Goal: Task Accomplishment & Management: Manage account settings

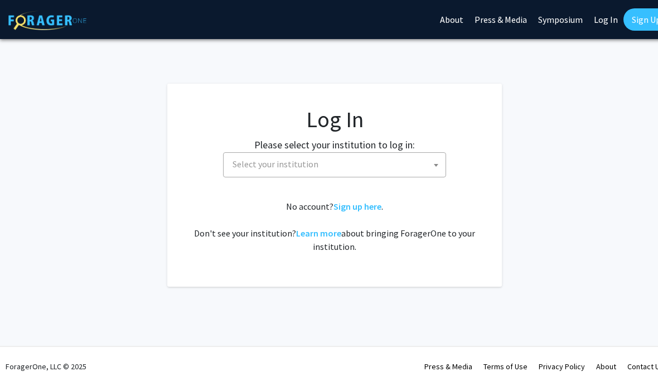
click at [445, 163] on span "Select your institution" at bounding box center [336, 164] width 217 height 23
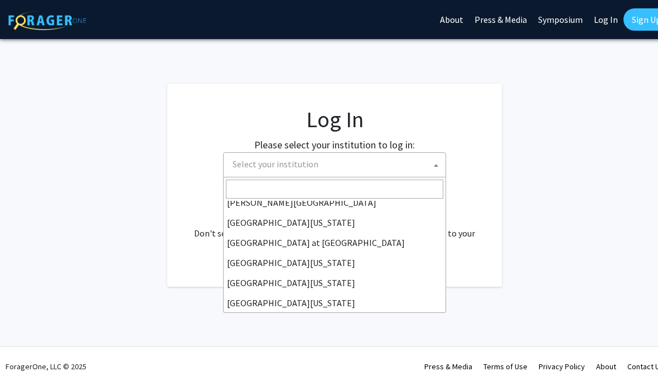
scroll to position [381, 0]
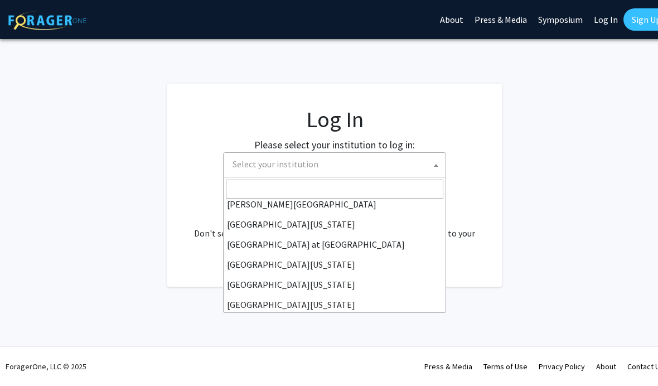
select select "13"
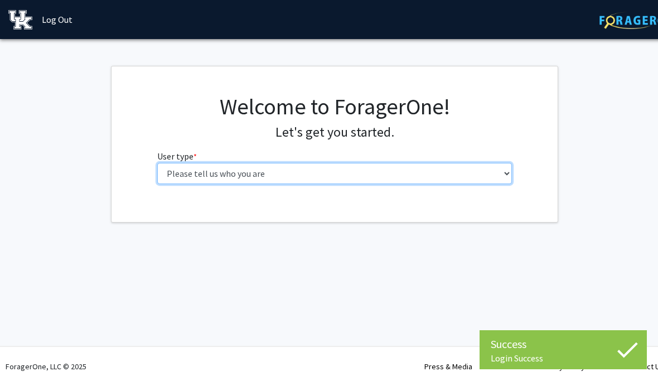
click at [489, 170] on select "Please tell us who you are Undergraduate Student Master's Student Doctoral Cand…" at bounding box center [334, 173] width 355 height 21
select select "1: undergrad"
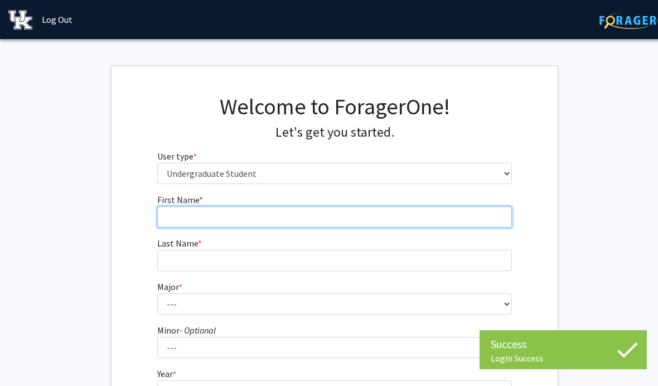
click at [397, 211] on input "First Name * required" at bounding box center [334, 216] width 355 height 21
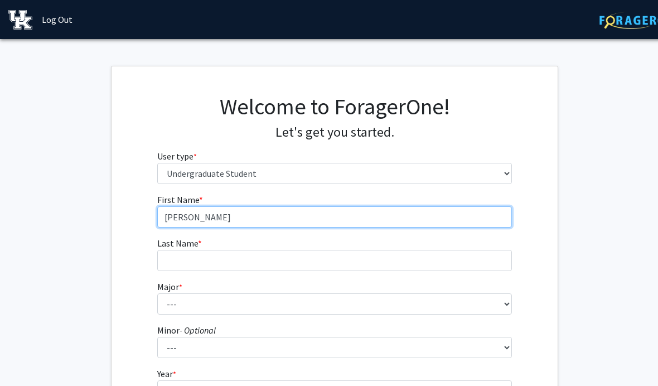
type input "[PERSON_NAME]"
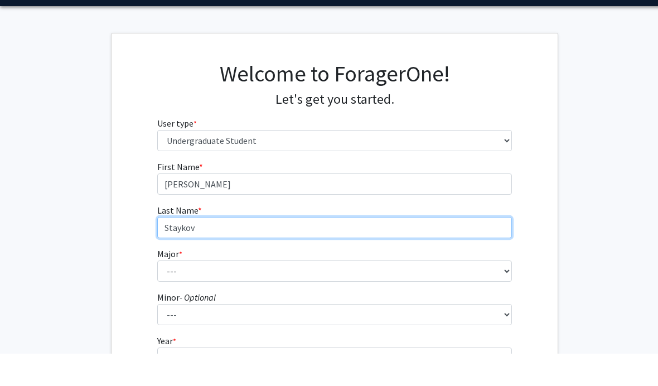
type input "Staykov"
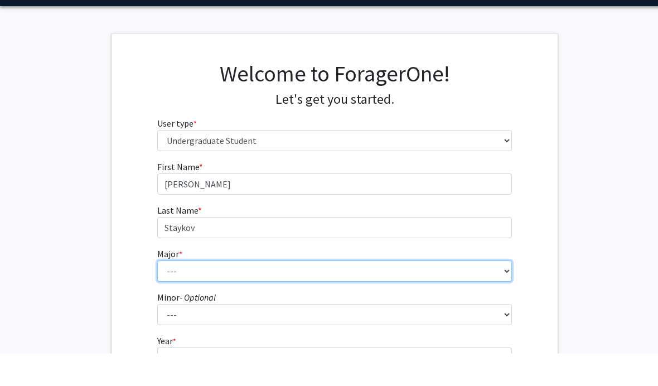
click at [457, 293] on select "--- Accounting Aerospace Engineering African American & Africana Studies Agricu…" at bounding box center [334, 303] width 355 height 21
select select "4: 841"
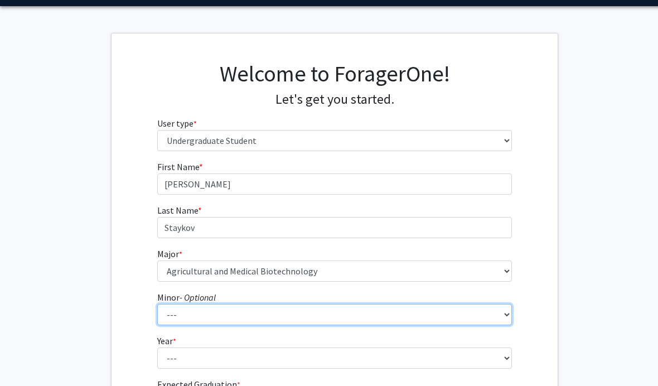
click at [403, 314] on select "--- African American & Africana Studies Agricultural Economics American Studies…" at bounding box center [334, 314] width 355 height 21
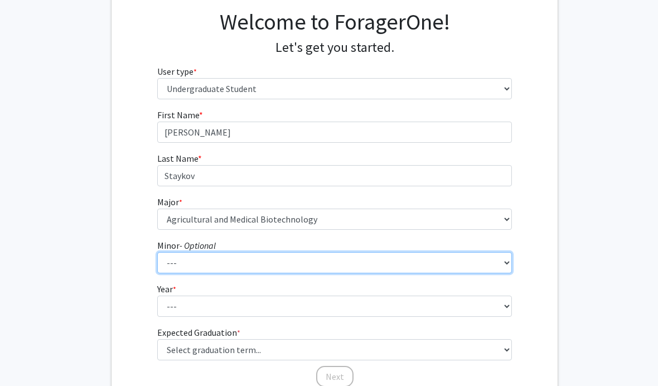
scroll to position [85, 0]
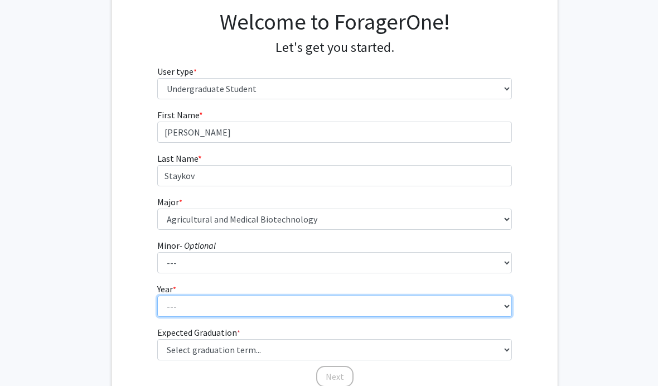
click at [467, 310] on select "--- First-year Sophomore Junior Senior Postbaccalaureate Certificate" at bounding box center [334, 306] width 355 height 21
select select "1: first-year"
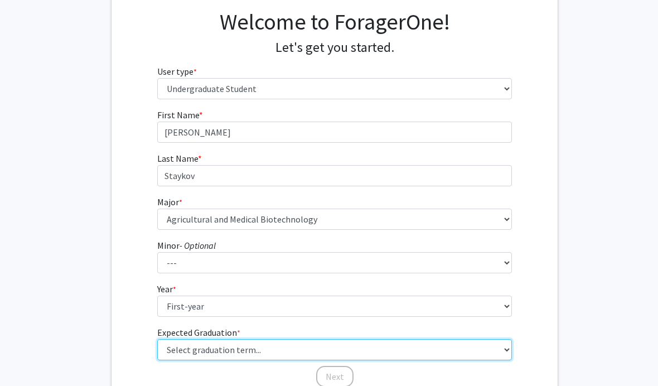
click at [412, 345] on select "Select graduation term... Spring 2025 Summer 2025 Fall 2025 Winter 2025 Spring …" at bounding box center [334, 349] width 355 height 21
select select "17: spring_2029"
click at [350, 354] on select "Select graduation term... Spring 2025 Summer 2025 Fall 2025 Winter 2025 Spring …" at bounding box center [334, 349] width 355 height 21
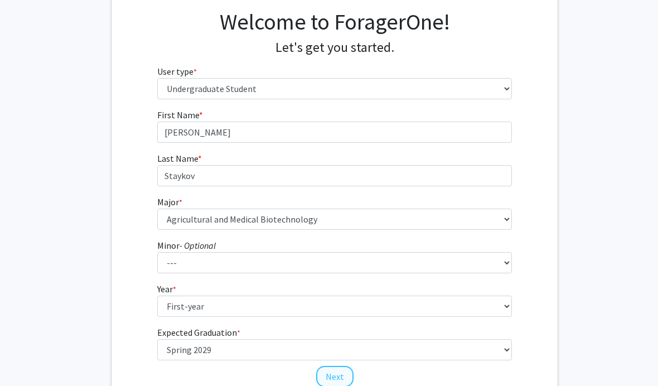
click at [340, 376] on button "Next" at bounding box center [334, 376] width 37 height 21
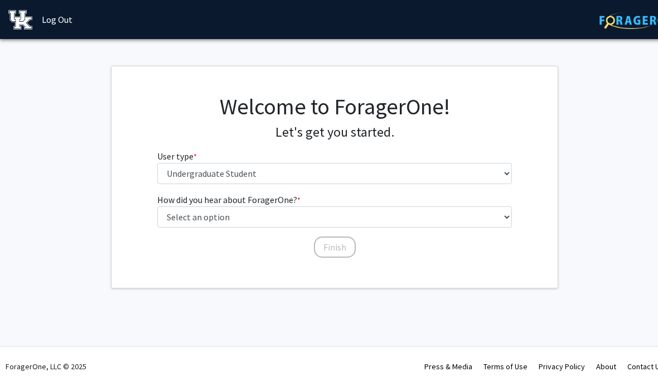
scroll to position [0, 0]
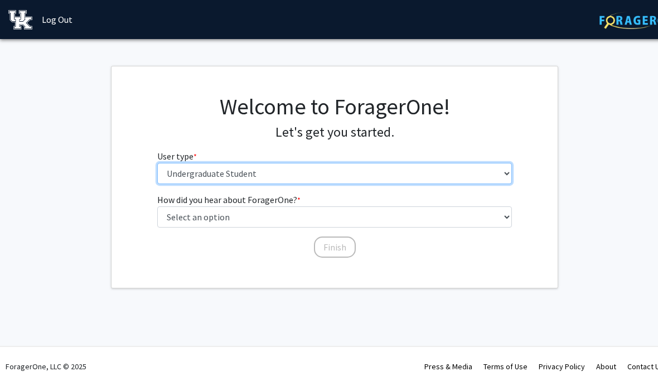
click at [310, 176] on select "Please tell us who you are Undergraduate Student Master's Student Doctoral Cand…" at bounding box center [334, 173] width 355 height 21
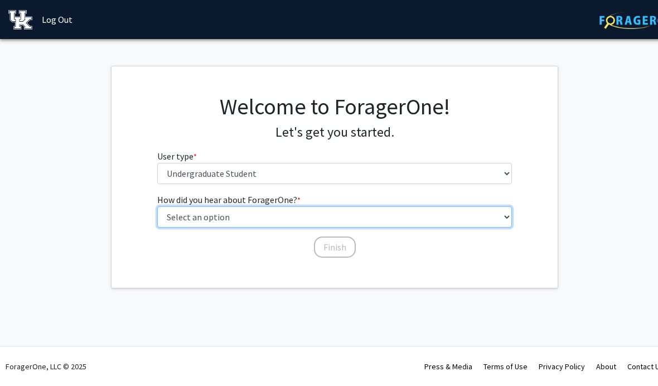
click at [230, 223] on select "Select an option Peer/student recommendation Faculty/staff recommendation Unive…" at bounding box center [334, 216] width 355 height 21
click at [229, 226] on select "Select an option Peer/student recommendation Faculty/staff recommendation Unive…" at bounding box center [334, 216] width 355 height 21
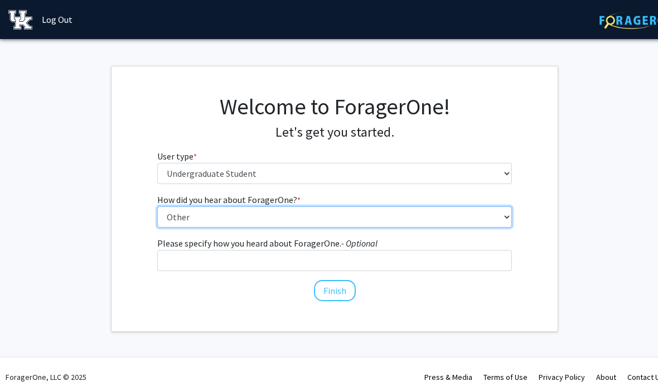
click at [298, 213] on select "Select an option Peer/student recommendation Faculty/staff recommendation Unive…" at bounding box center [334, 216] width 355 height 21
select select "4: university_email"
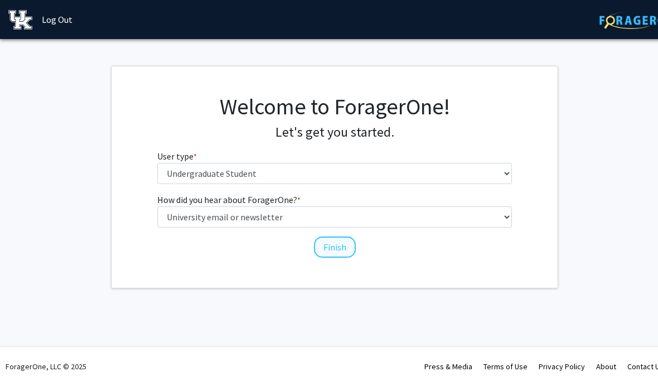
click at [333, 250] on button "Finish" at bounding box center [335, 246] width 42 height 21
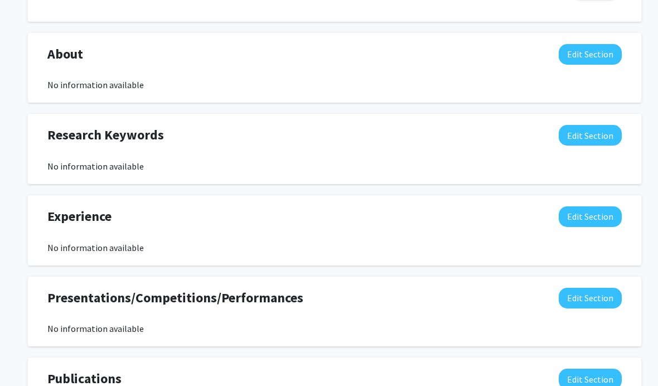
scroll to position [467, 0]
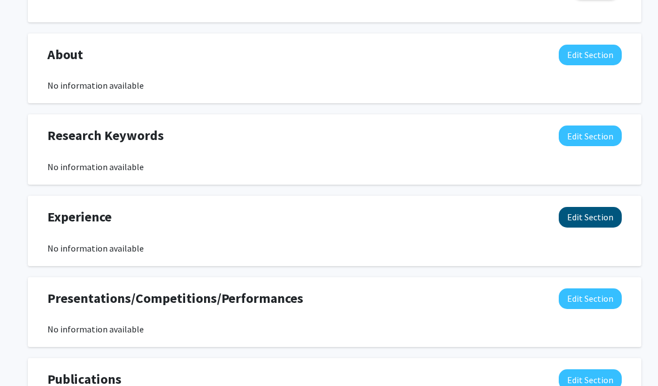
click at [579, 215] on button "Edit Section" at bounding box center [590, 217] width 63 height 21
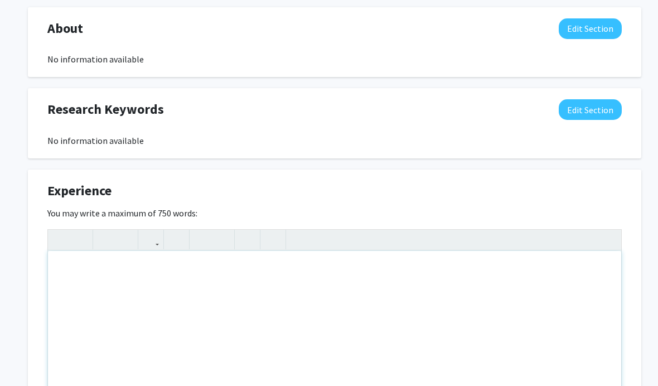
click at [529, 302] on div "Note to users with screen readers: Please deactivate our accessibility plugin f…" at bounding box center [334, 335] width 573 height 167
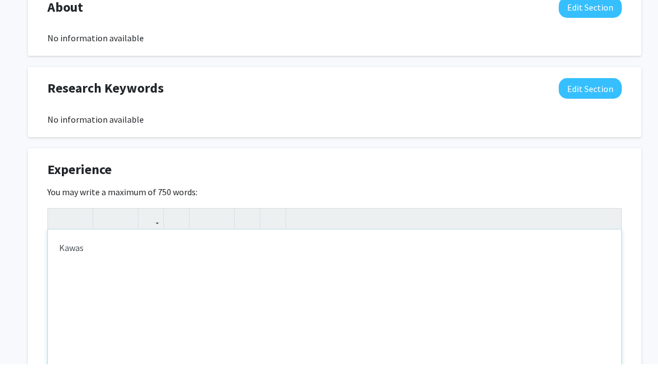
type textarea "Kawa"
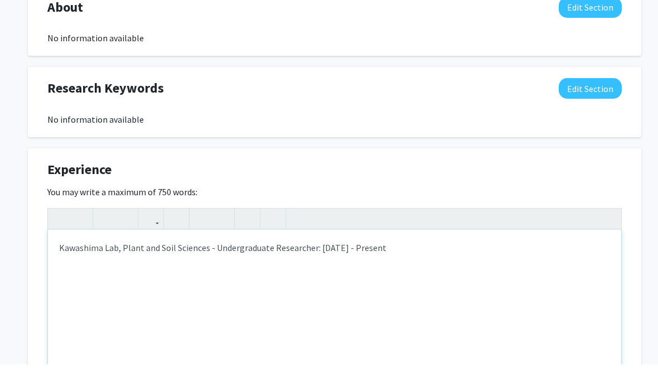
type textarea "Kawashima Lab, Plant and Soil Sciences - Undergraduate Researcher: [DATE] - Pre…"
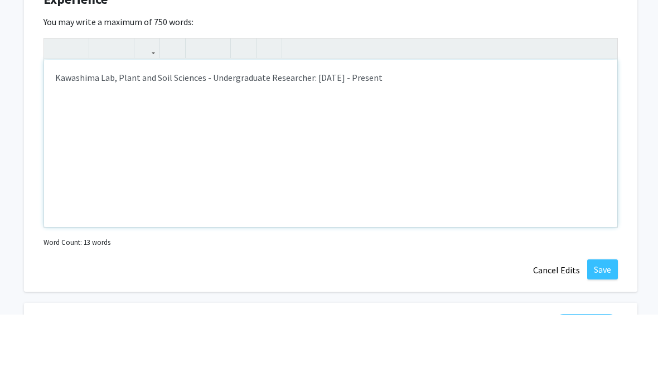
scroll to position [614, 4]
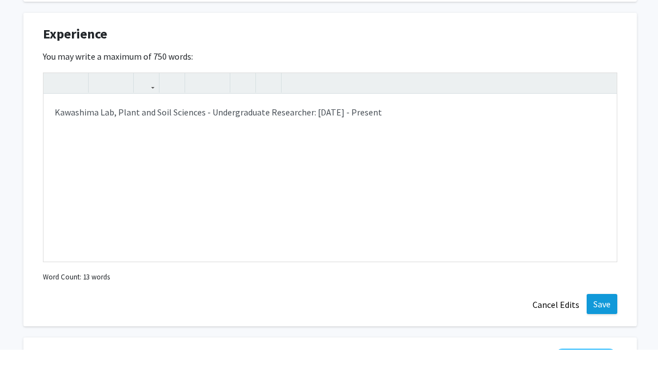
click at [602, 330] on button "Save" at bounding box center [602, 340] width 31 height 20
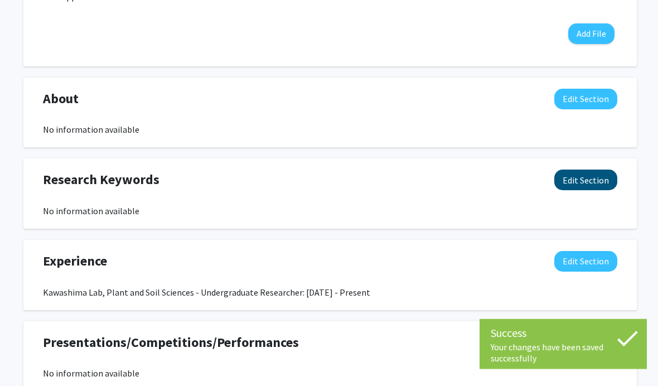
click at [592, 177] on button "Edit Section" at bounding box center [585, 180] width 63 height 21
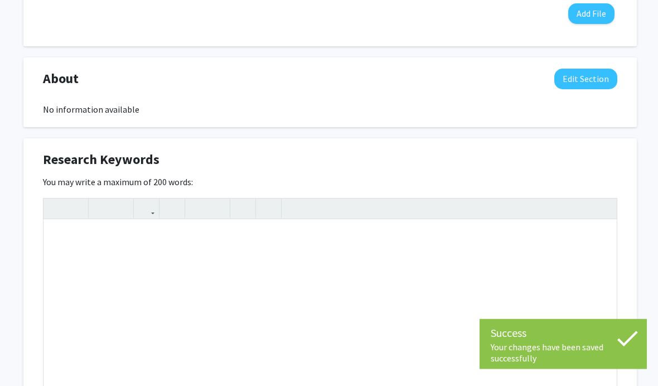
scroll to position [444, 4]
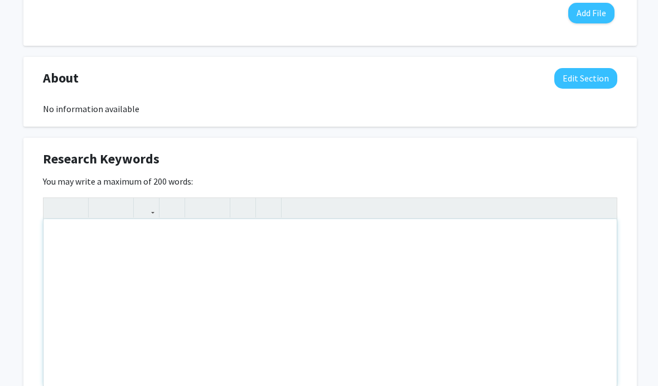
click at [553, 270] on div "Note to users with screen readers: Please deactivate our accessibility plugin f…" at bounding box center [329, 302] width 573 height 167
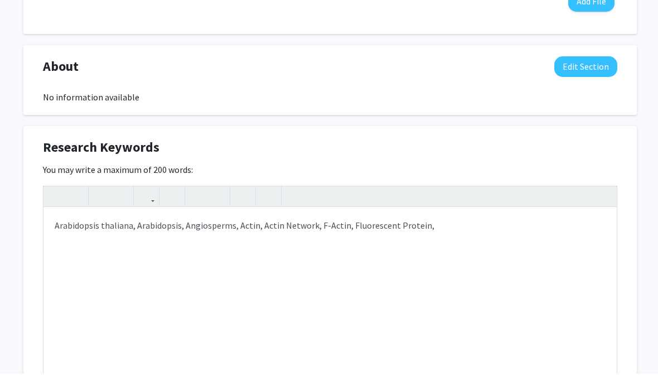
scroll to position [456, 4]
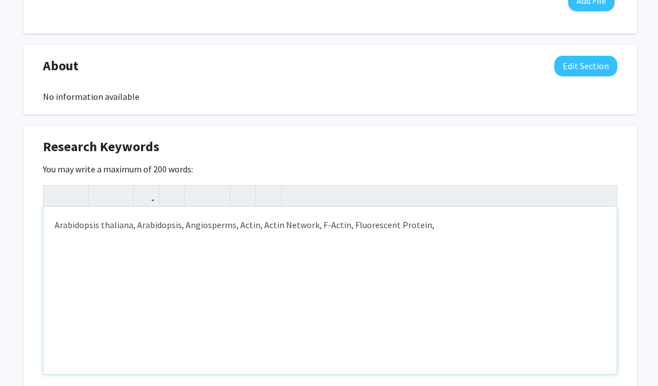
click at [439, 215] on div "Arabidopsis thaliana, Arabidopsis, Angiosperms, Actin, Actin Network, F-Actin, …" at bounding box center [329, 290] width 573 height 167
click at [453, 221] on div "Arabidopsis thaliana, Arabidopsis, Angiosperms, Actin, Actin Network, F-Actin, …" at bounding box center [329, 290] width 573 height 167
click at [533, 229] on div "Arabidopsis thaliana, Arabidopsis, Angiosperms, Actin, Actin Network, F-Actin, …" at bounding box center [329, 290] width 573 height 167
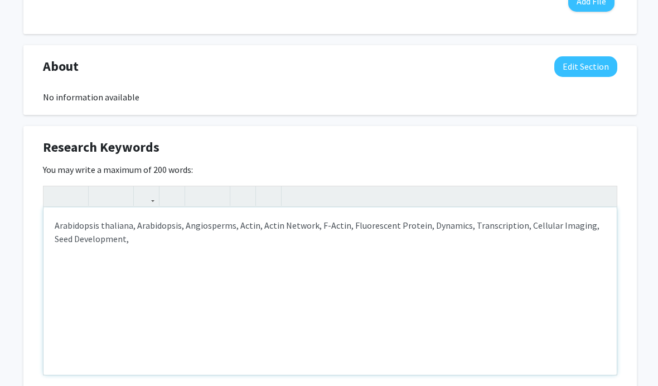
click at [574, 228] on div "Arabidopsis thaliana, Arabidopsis, Angiosperms, Actin, Actin Network, F-Actin, …" at bounding box center [329, 290] width 573 height 167
click at [249, 243] on div "Arabidopsis thaliana, Arabidopsis, Angiosperms, Actin, Actin Network, F-Actin, …" at bounding box center [329, 290] width 573 height 167
click at [229, 239] on div "Arabidopsis thaliana, Arabidopsis, Angiosperms, Actin, Actin Network, F-Actin, …" at bounding box center [329, 290] width 573 height 167
click at [313, 242] on div "Arabidopsis thaliana, Arabidopsis, Angiosperms, Actin, Actin Network, F-Actin, …" at bounding box center [329, 290] width 573 height 167
type textarea "Arabidopsis thaliana, Arabidopsis, Angiosperms, Actin, Actin Network, F-Actin, …"
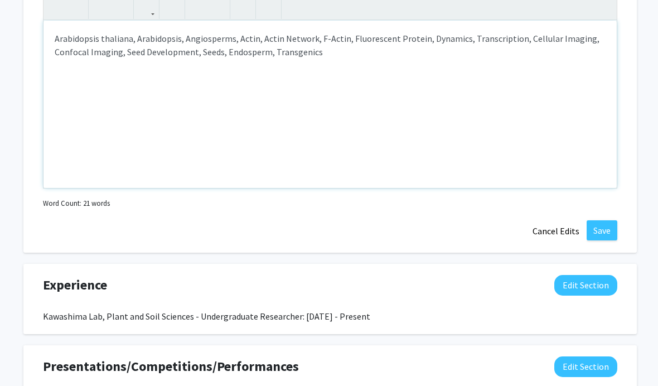
scroll to position [635, 4]
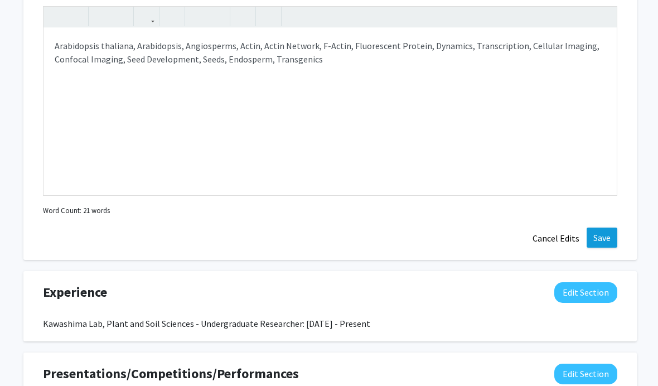
click at [605, 235] on button "Save" at bounding box center [602, 238] width 31 height 20
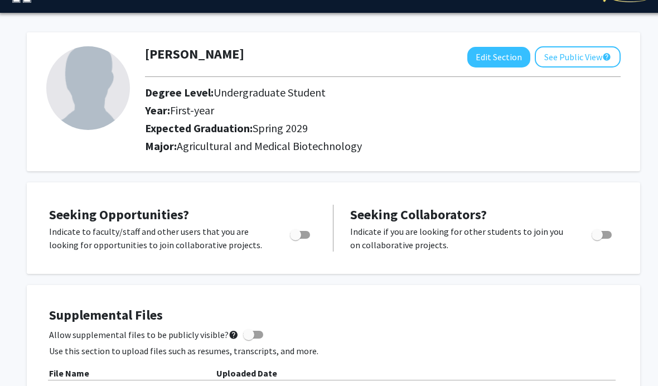
scroll to position [0, 1]
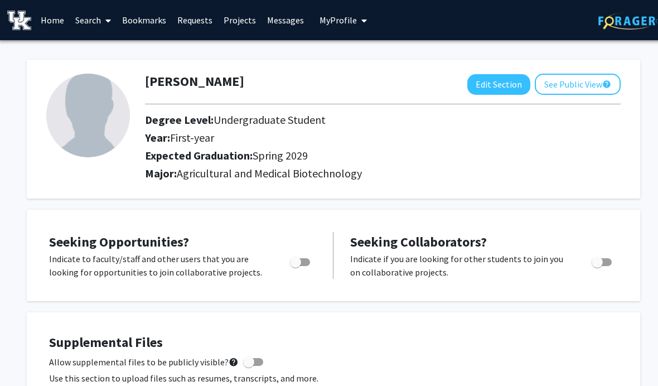
click at [99, 16] on link "Search" at bounding box center [93, 20] width 47 height 39
click at [118, 75] on span "Students" at bounding box center [104, 73] width 68 height 22
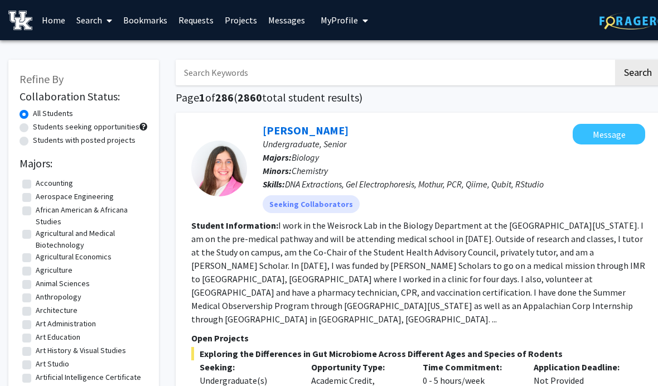
click at [356, 74] on input "Search Keywords" at bounding box center [395, 73] width 438 height 26
type input "[PERSON_NAME]"
click at [637, 71] on button "Search" at bounding box center [638, 73] width 46 height 26
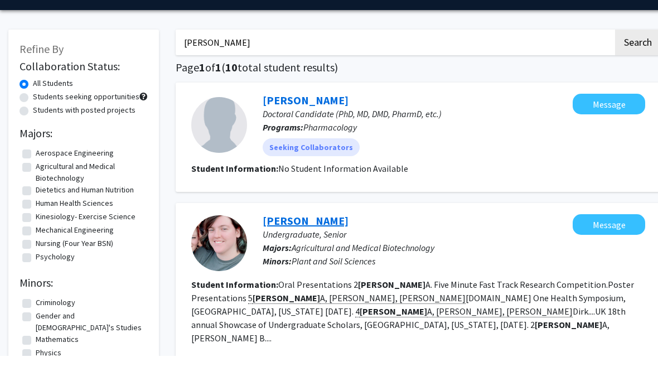
click at [323, 244] on link "[PERSON_NAME]" at bounding box center [306, 251] width 86 height 14
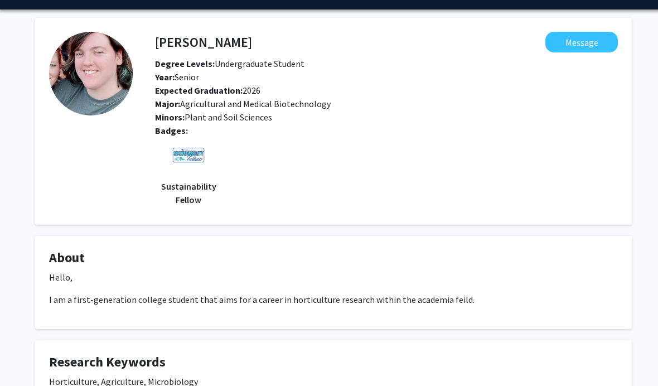
scroll to position [0, 1]
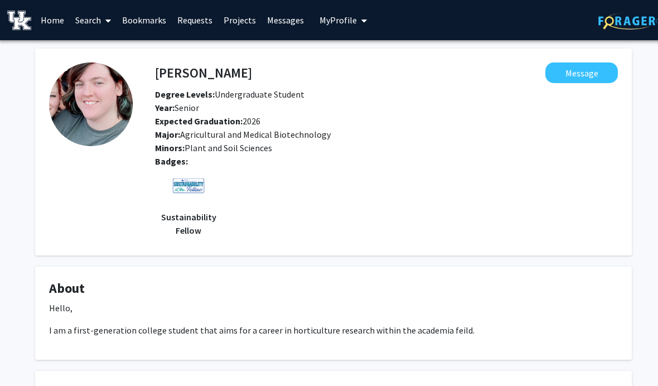
click at [331, 22] on span "My Profile" at bounding box center [338, 19] width 37 height 11
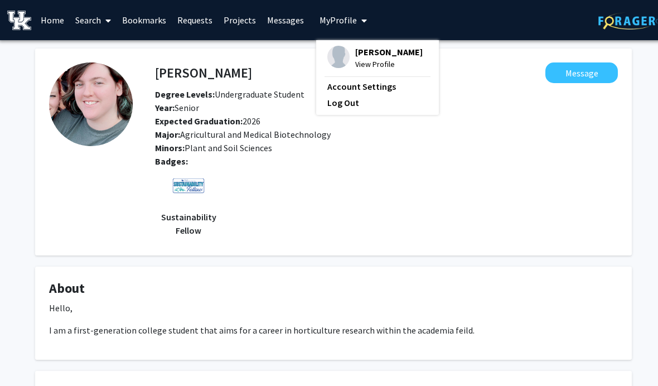
click at [333, 62] on img at bounding box center [338, 57] width 22 height 22
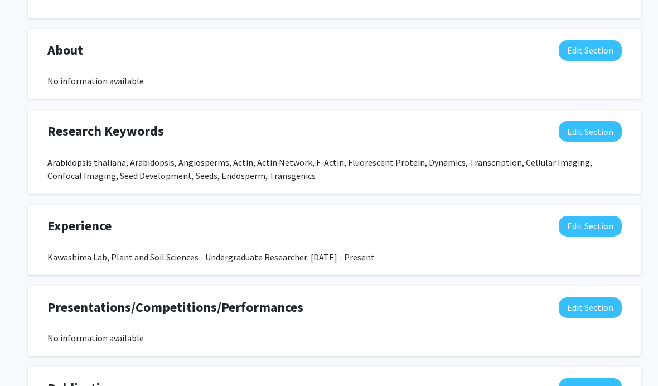
scroll to position [531, 0]
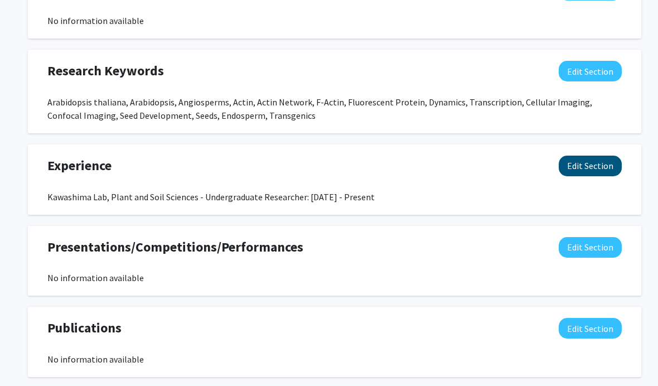
click at [601, 168] on button "Edit Section" at bounding box center [590, 166] width 63 height 21
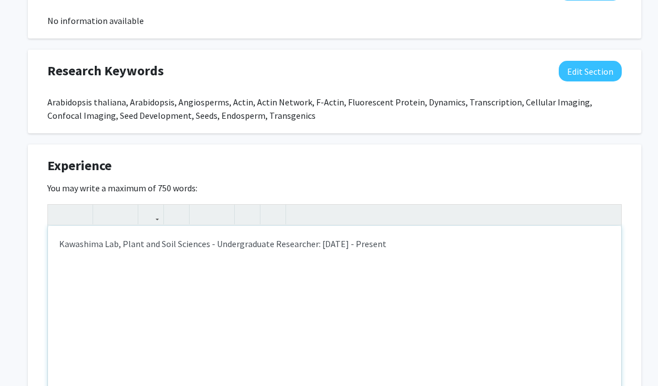
click at [442, 253] on div "Kawashima Lab, Plant and Soil Sciences - Undergraduate Researcher: [DATE] - Pre…" at bounding box center [334, 309] width 573 height 167
click at [215, 246] on div "Kawashima Lab, Plant and Soil Sciences - Undergraduate Researcher: [DATE] - Pre…" at bounding box center [334, 309] width 573 height 167
click at [163, 245] on div "Undergraduate Researcher: [DATE] - Present" at bounding box center [334, 309] width 573 height 167
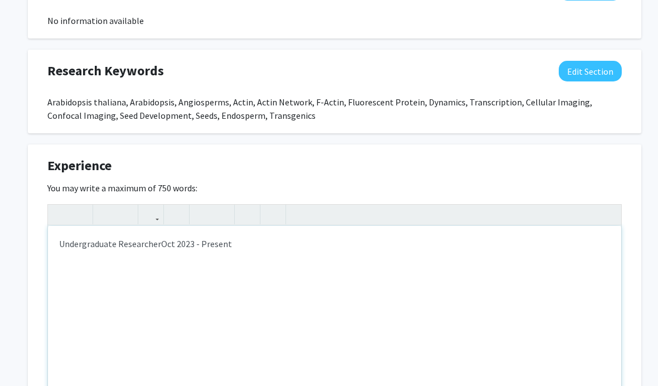
click at [171, 246] on div "Undergraduate ResearcherOct 2023 - Present" at bounding box center [334, 309] width 573 height 167
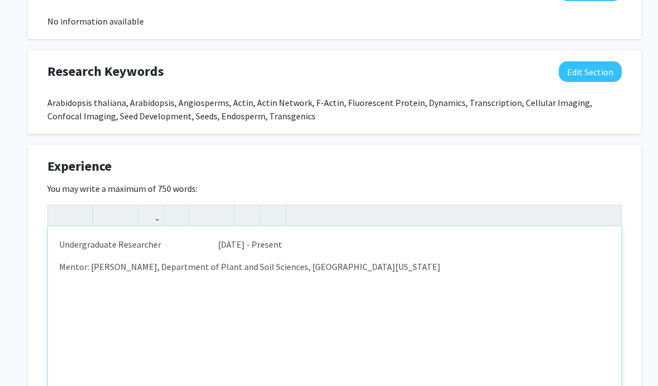
click at [220, 249] on div "Undergraduate Researcher [DATE] - Present Mentor: [PERSON_NAME], Department of …" at bounding box center [334, 309] width 573 height 167
click at [229, 246] on p "Undergraduate Researcher [DATE] - Present" at bounding box center [334, 244] width 551 height 13
click at [281, 205] on button "button" at bounding box center [273, 215] width 20 height 20
click at [228, 213] on button "button" at bounding box center [222, 215] width 20 height 20
click at [197, 213] on icon "button" at bounding box center [201, 215] width 9 height 18
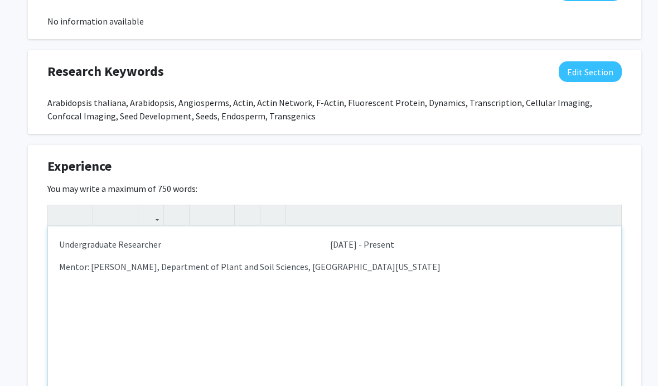
click at [409, 267] on p "Mentor: [PERSON_NAME], Department of Plant and Soil Sciences, [GEOGRAPHIC_DATA]…" at bounding box center [334, 266] width 551 height 13
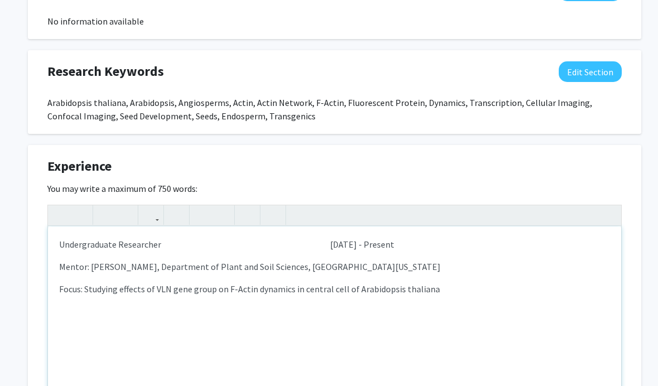
click at [340, 239] on p "Undergraduate Researcher [DATE] - Present" at bounding box center [334, 244] width 551 height 13
drag, startPoint x: 309, startPoint y: 240, endPoint x: 166, endPoint y: 246, distance: 142.9
click at [166, 246] on p "Undergraduate Researcher [DATE] - Present" at bounding box center [334, 244] width 551 height 13
click at [197, 271] on div "[DATE] - Present Undergraduate Researcher Mentor: [PERSON_NAME], Department of …" at bounding box center [334, 309] width 573 height 167
click at [154, 246] on p "[DATE] - Present Undergraduate Researcher" at bounding box center [334, 244] width 551 height 13
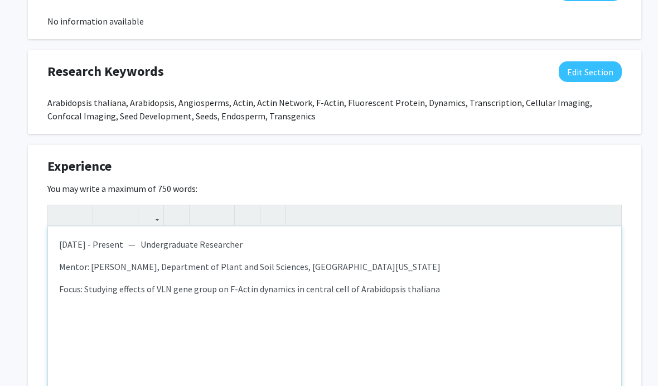
click at [191, 270] on p "Mentor: [PERSON_NAME], Department of Plant and Soil Sciences, [GEOGRAPHIC_DATA]…" at bounding box center [334, 266] width 551 height 13
click at [161, 244] on p "[DATE] - Present — Undergraduate Researcher" at bounding box center [334, 244] width 551 height 13
click at [174, 246] on p "[DATE] - Present | Undergraduate Researcher" at bounding box center [334, 244] width 551 height 13
click at [302, 283] on p "Focus: Studying effects of VLN gene group on F-Actin dynamics in central cell o…" at bounding box center [334, 288] width 551 height 13
click at [127, 283] on p "Focus: Studying effects of VLN gene group on F-Actin dynamics in the central ce…" at bounding box center [334, 288] width 551 height 13
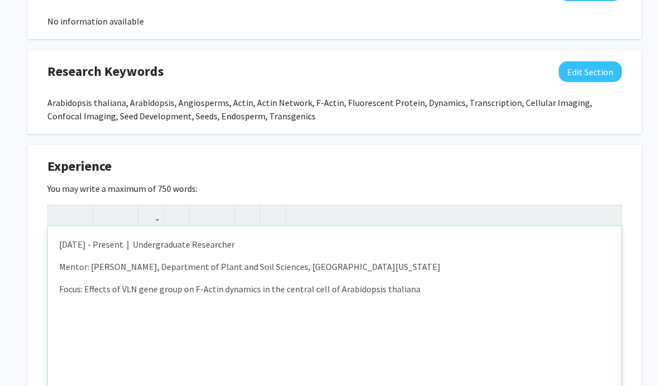
click at [125, 287] on p "Focus: Effects of VLN gene group on F-Actin dynamics in the central cell of Ara…" at bounding box center [334, 288] width 551 height 13
type textarea "<p>[DATE] - Present &nbsp;| &nbsp;Undergraduate Researcher</p><p>Mentor: [PERSO…"
click at [433, 282] on p "Focus: Effects of the VLN gene group on F-Actin dynamics in the central cell of…" at bounding box center [334, 288] width 551 height 13
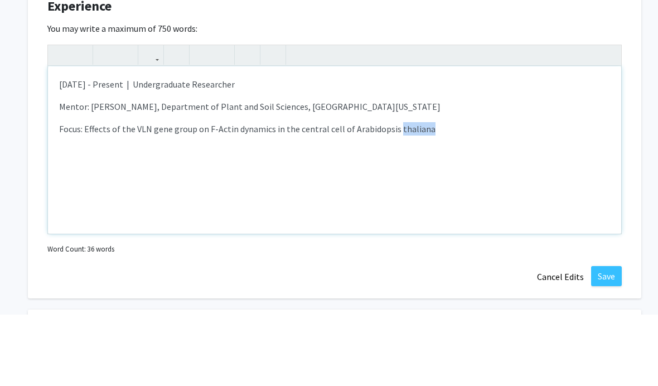
scroll to position [639, 0]
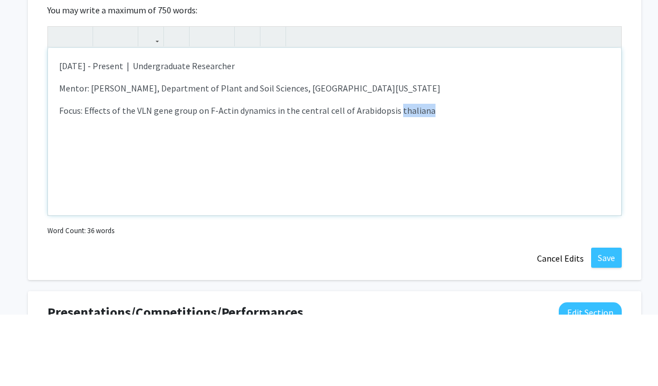
click at [428, 187] on div "[DATE] - Present | Undergraduate Researcher Mentor: [PERSON_NAME], Department o…" at bounding box center [334, 202] width 573 height 167
click at [599, 319] on button "Save" at bounding box center [606, 329] width 31 height 20
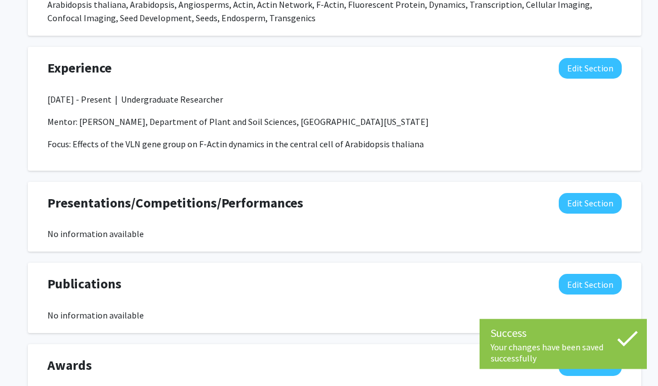
scroll to position [603, 0]
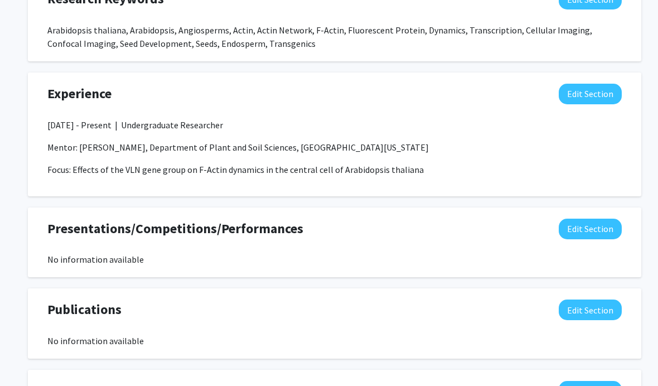
click at [579, 234] on button "Edit Section" at bounding box center [590, 229] width 63 height 21
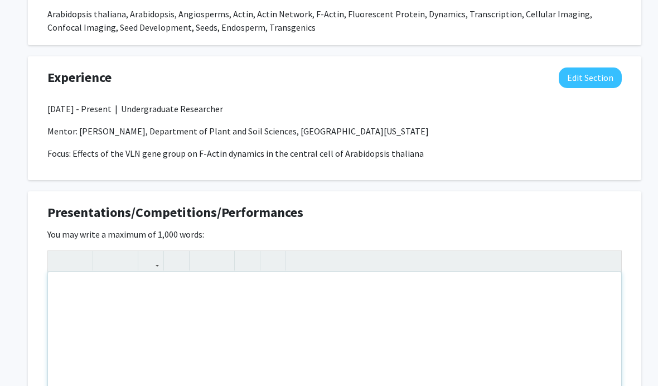
scroll to position [666, 0]
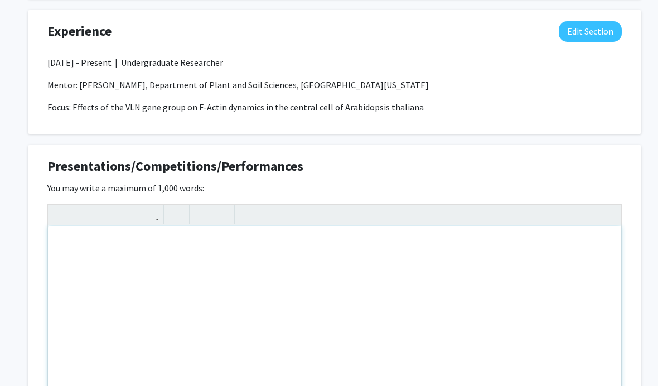
click at [190, 263] on div "Note to users with screen readers: Please deactivate our accessibility plugin f…" at bounding box center [334, 309] width 573 height 167
type textarea "P"
click at [58, 214] on icon "button" at bounding box center [60, 215] width 9 height 18
type textarea "P"
click at [59, 217] on icon "button" at bounding box center [60, 215] width 9 height 18
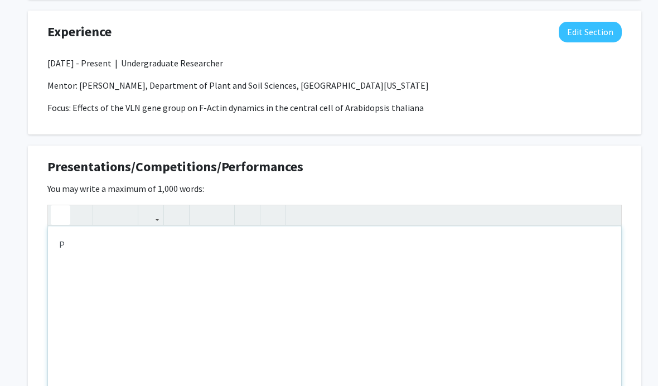
type textarea "P"
click at [57, 212] on icon "button" at bounding box center [60, 215] width 9 height 18
type textarea "N"
click at [58, 212] on icon "button" at bounding box center [60, 215] width 9 height 18
click at [147, 242] on p "Poster Presentations" at bounding box center [334, 244] width 551 height 13
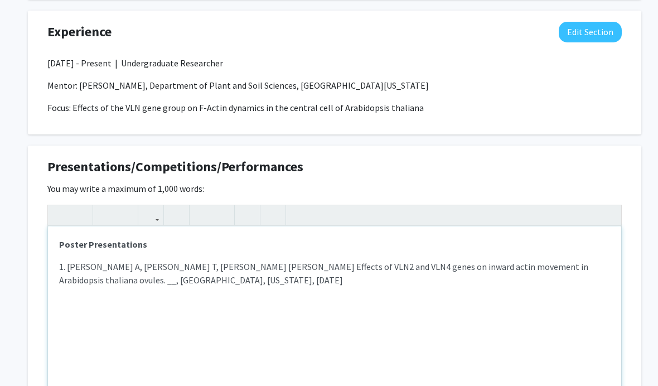
click at [538, 263] on p "1. [PERSON_NAME] A, [PERSON_NAME] T, [PERSON_NAME] [PERSON_NAME] Effects of VLN…" at bounding box center [334, 273] width 551 height 27
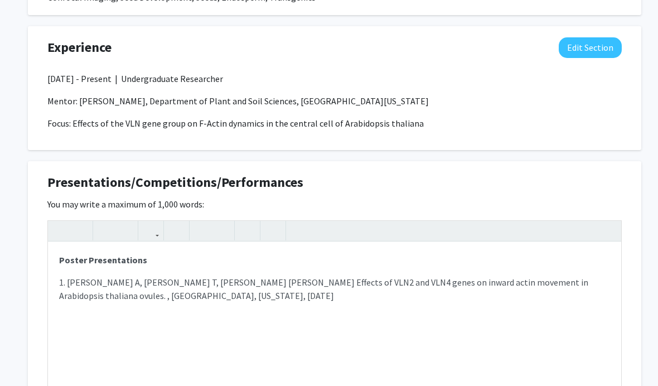
scroll to position [651, 0]
click at [537, 279] on p "1. [PERSON_NAME] A, [PERSON_NAME] T, [PERSON_NAME] [PERSON_NAME] Effects of VLN…" at bounding box center [334, 288] width 551 height 27
click at [535, 277] on p "1. [PERSON_NAME] A, [PERSON_NAME] T, [PERSON_NAME] [PERSON_NAME] Effects of VLN…" at bounding box center [334, 288] width 551 height 27
type textarea "<p><strong>Poster Presentations</strong></p><p>1. [PERSON_NAME] A, [PERSON_NAME…"
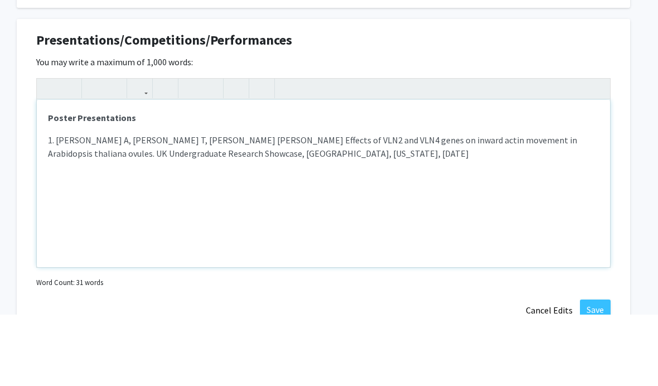
scroll to position [737, 11]
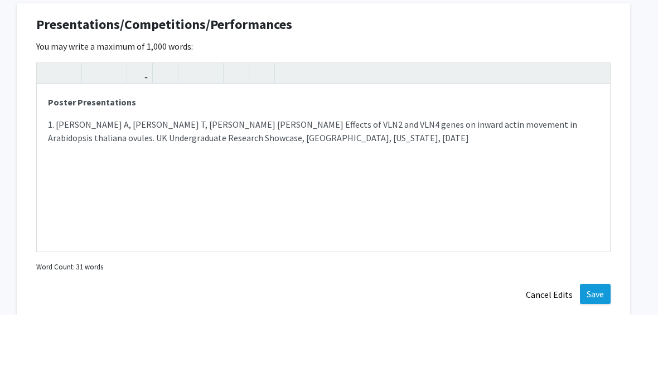
click at [592, 355] on button "Save" at bounding box center [595, 365] width 31 height 20
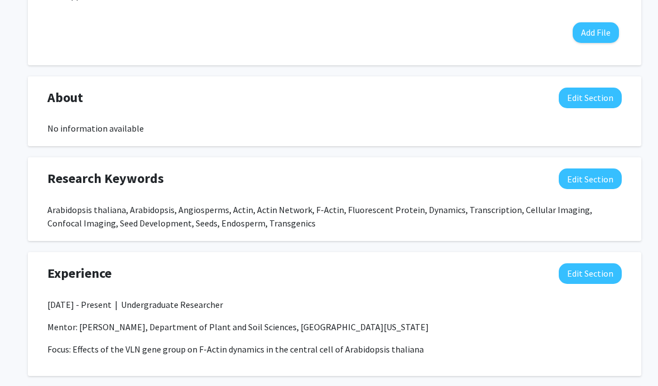
scroll to position [424, 0]
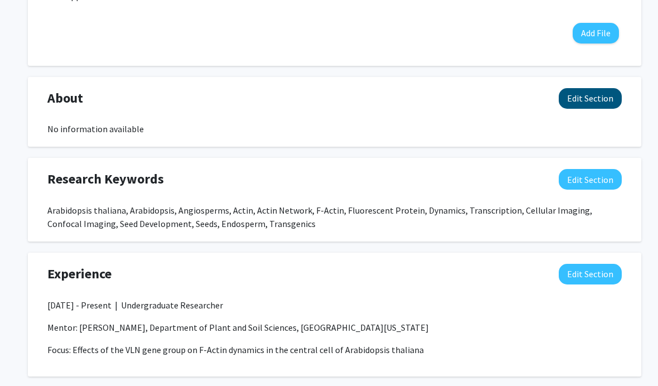
click at [593, 99] on button "Edit Section" at bounding box center [590, 98] width 63 height 21
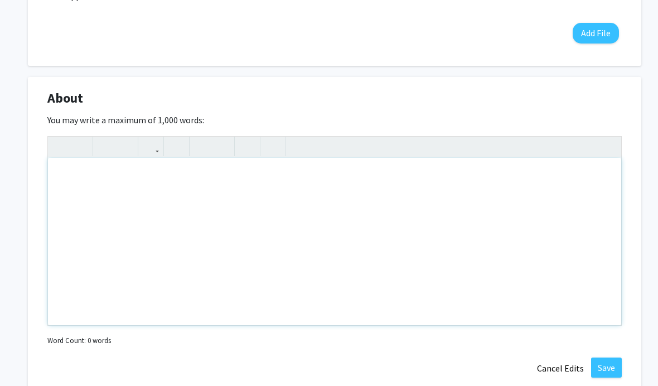
click at [469, 211] on div "Note to users with screen readers: Please deactivate our accessibility plugin f…" at bounding box center [334, 241] width 573 height 167
type textarea "[GEOGRAPHIC_DATA] native and UK student&nbsp;"
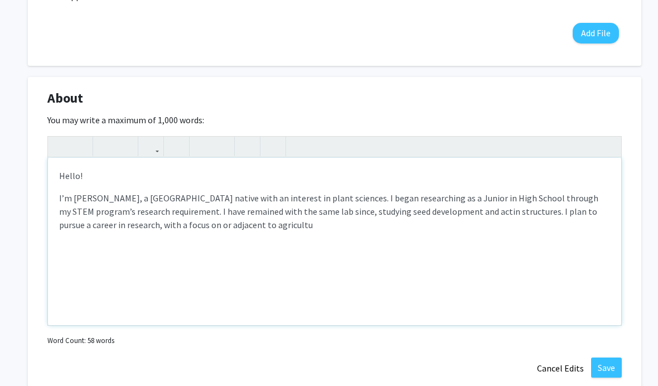
type textarea "<p>Hello!</p><p>I’m [PERSON_NAME], a [GEOGRAPHIC_DATA] native with an interest …"
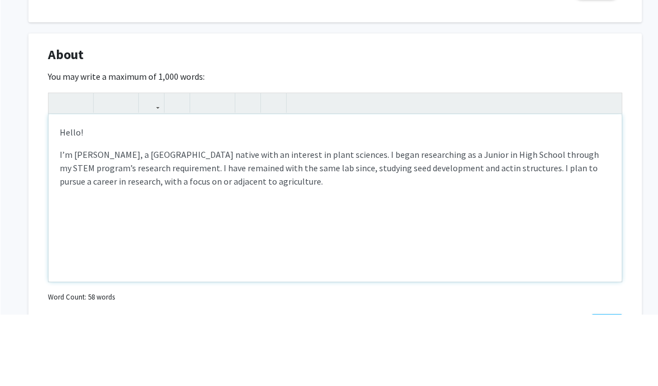
scroll to position [407, 7]
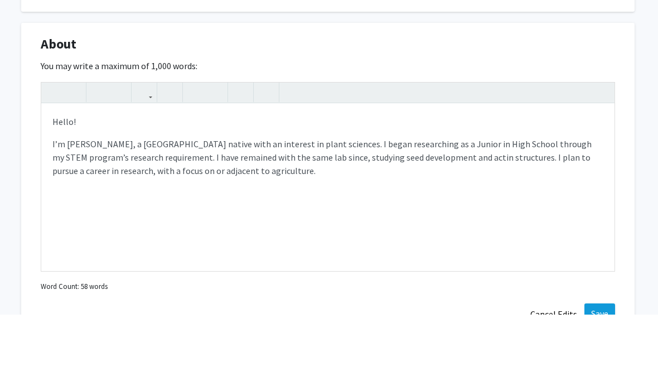
click at [600, 375] on button "Save" at bounding box center [599, 385] width 31 height 20
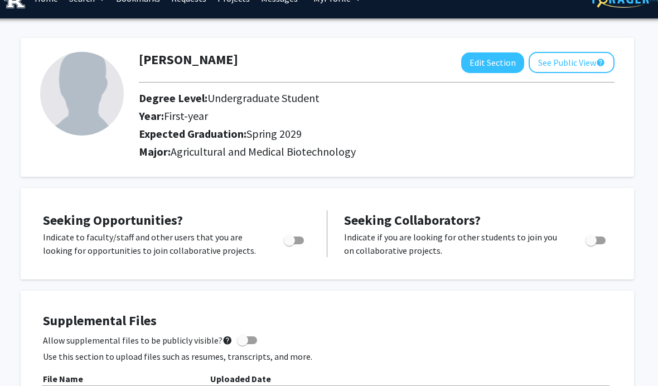
scroll to position [0, 7]
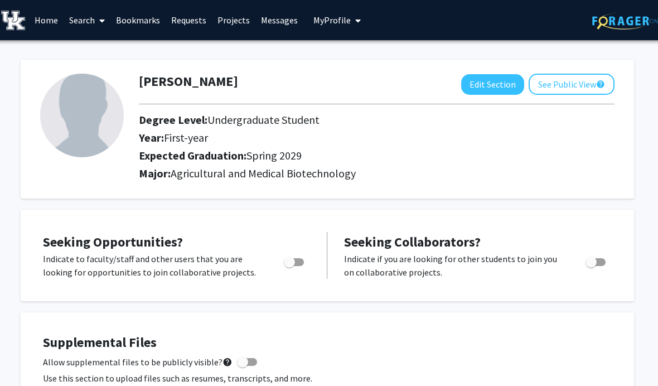
click at [83, 20] on link "Search" at bounding box center [87, 20] width 47 height 39
click at [84, 77] on span "Students" at bounding box center [98, 73] width 68 height 22
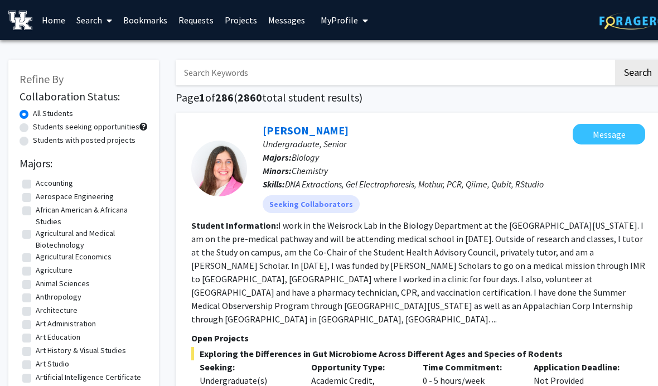
click at [343, 64] on input "Search Keywords" at bounding box center [395, 73] width 438 height 26
type input "[PERSON_NAME]"
click at [637, 71] on button "Search" at bounding box center [638, 73] width 46 height 26
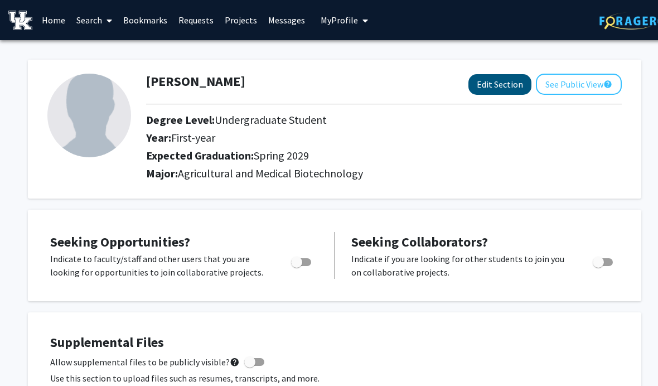
click at [506, 86] on button "Edit Section" at bounding box center [499, 84] width 63 height 21
select select "first-year"
select select "45: spring_2029"
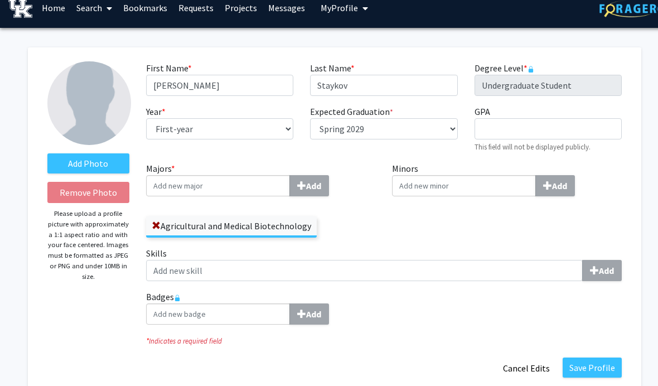
scroll to position [14, 0]
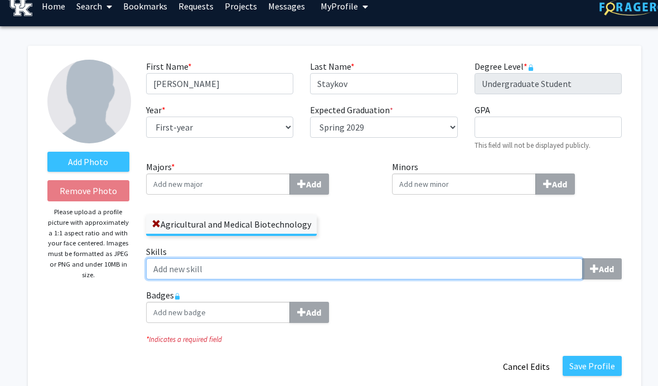
click at [553, 272] on input "Skills Add" at bounding box center [364, 268] width 437 height 21
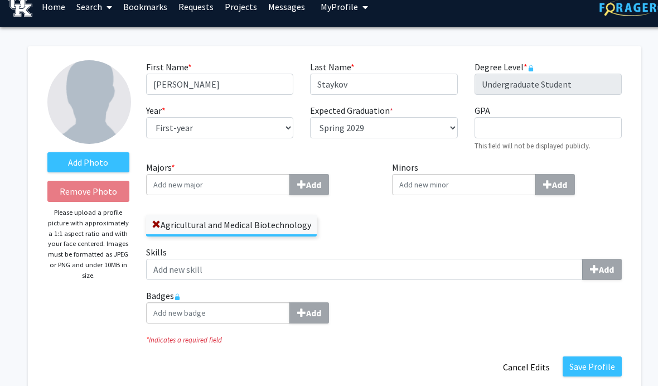
click at [521, 319] on div "Add" at bounding box center [384, 312] width 476 height 21
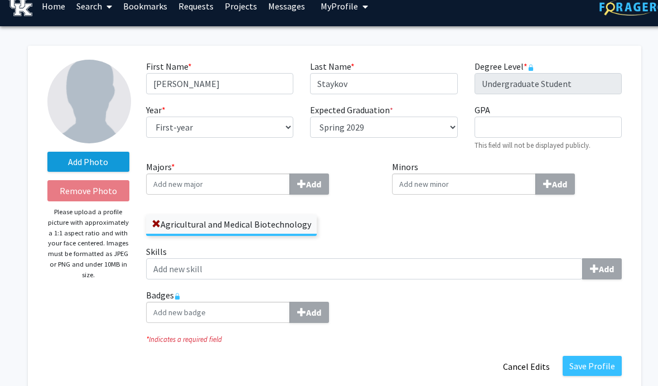
scroll to position [14, 0]
click at [57, 164] on label "Add Photo" at bounding box center [88, 162] width 82 height 20
click at [0, 0] on input "Add Photo" at bounding box center [0, 0] width 0 height 0
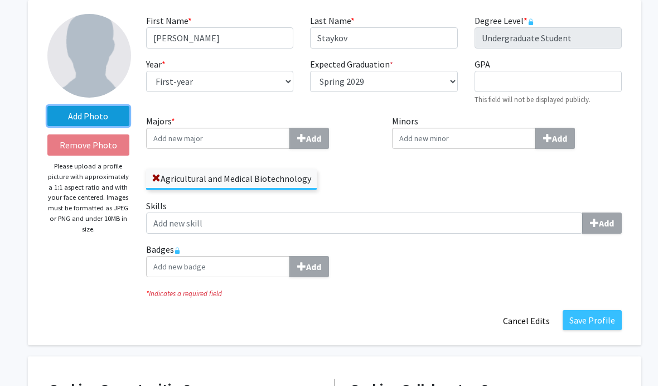
click at [105, 114] on label "Add Photo" at bounding box center [88, 116] width 82 height 20
click at [0, 0] on input "Add Photo" at bounding box center [0, 0] width 0 height 0
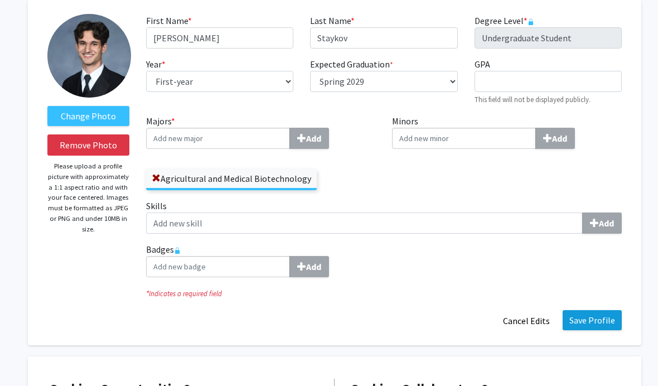
click at [598, 321] on button "Save Profile" at bounding box center [592, 320] width 59 height 20
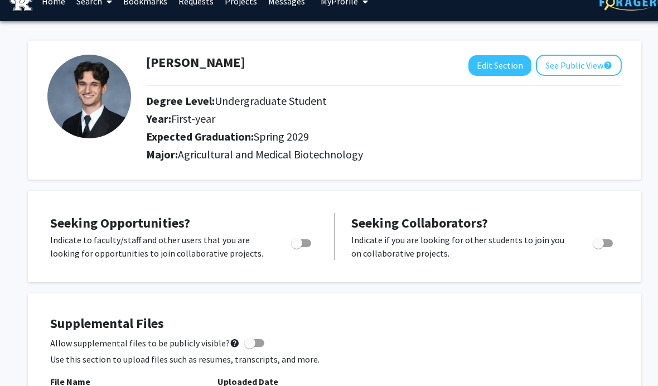
scroll to position [0, 0]
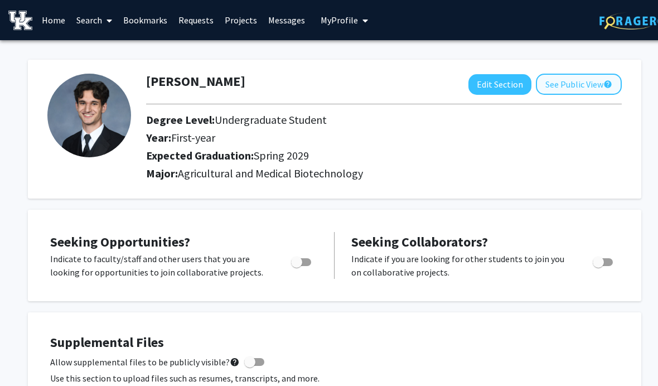
click at [601, 83] on button "See Public View help" at bounding box center [579, 84] width 86 height 21
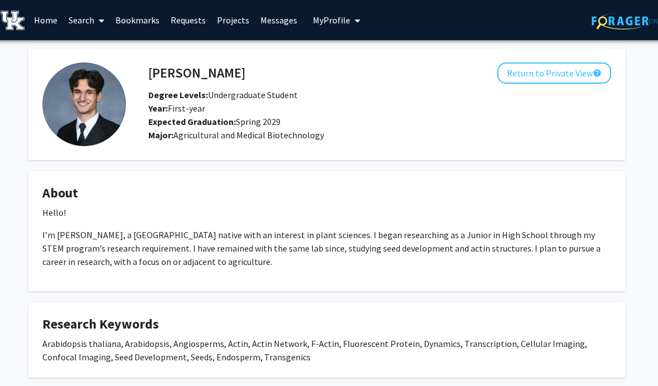
scroll to position [0, 7]
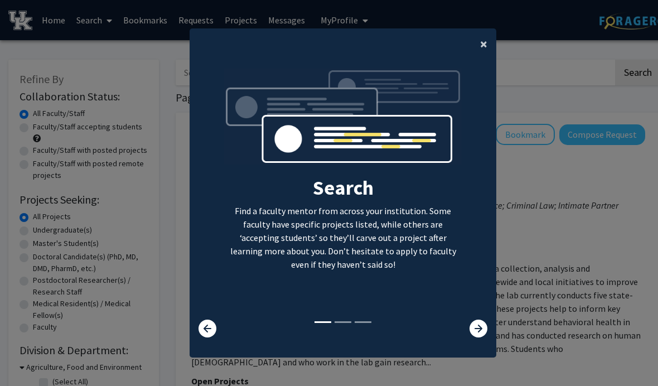
click at [485, 52] on span "×" at bounding box center [483, 43] width 7 height 17
